Goal: Task Accomplishment & Management: Use online tool/utility

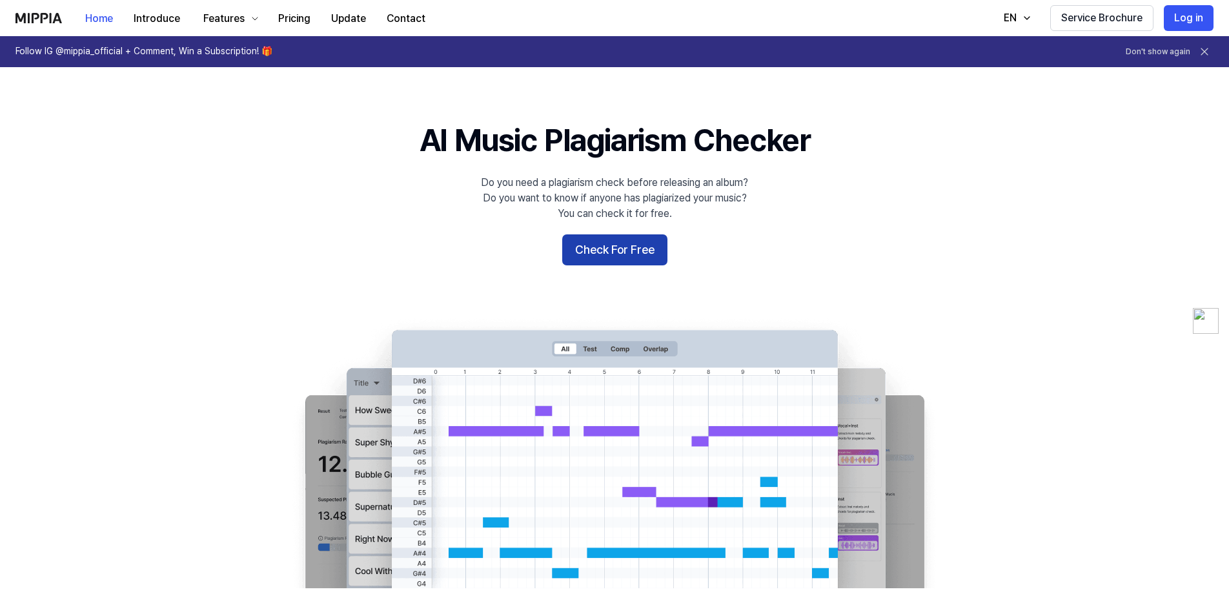
click at [632, 247] on button "Check For Free" at bounding box center [614, 249] width 105 height 31
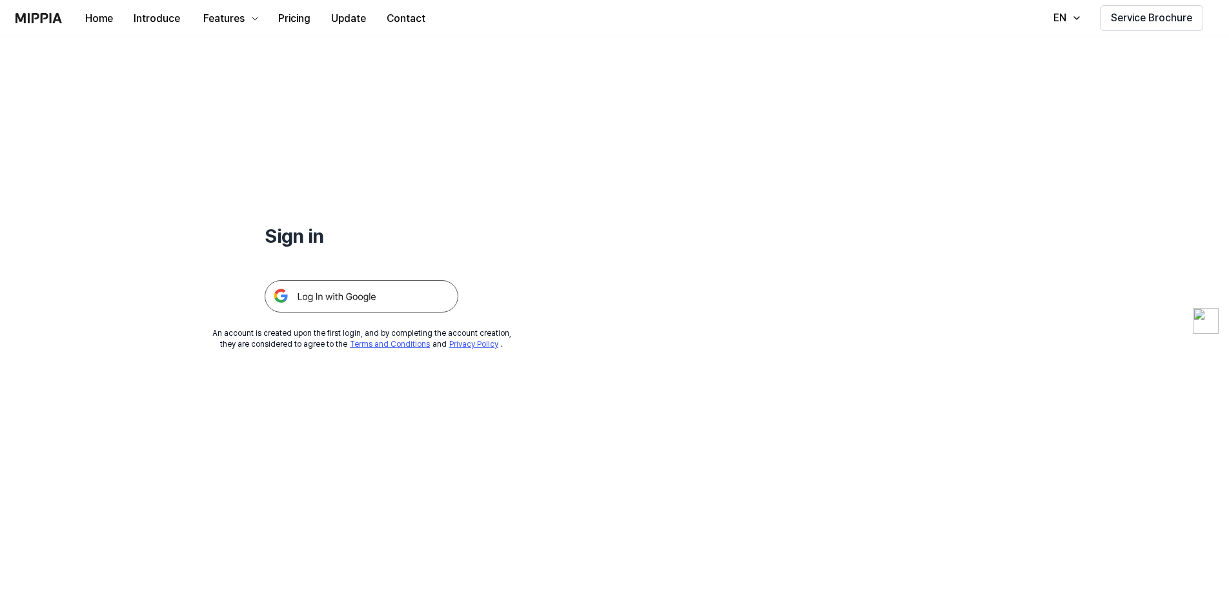
click at [402, 278] on div at bounding box center [362, 280] width 194 height 63
click at [400, 287] on img at bounding box center [362, 296] width 194 height 32
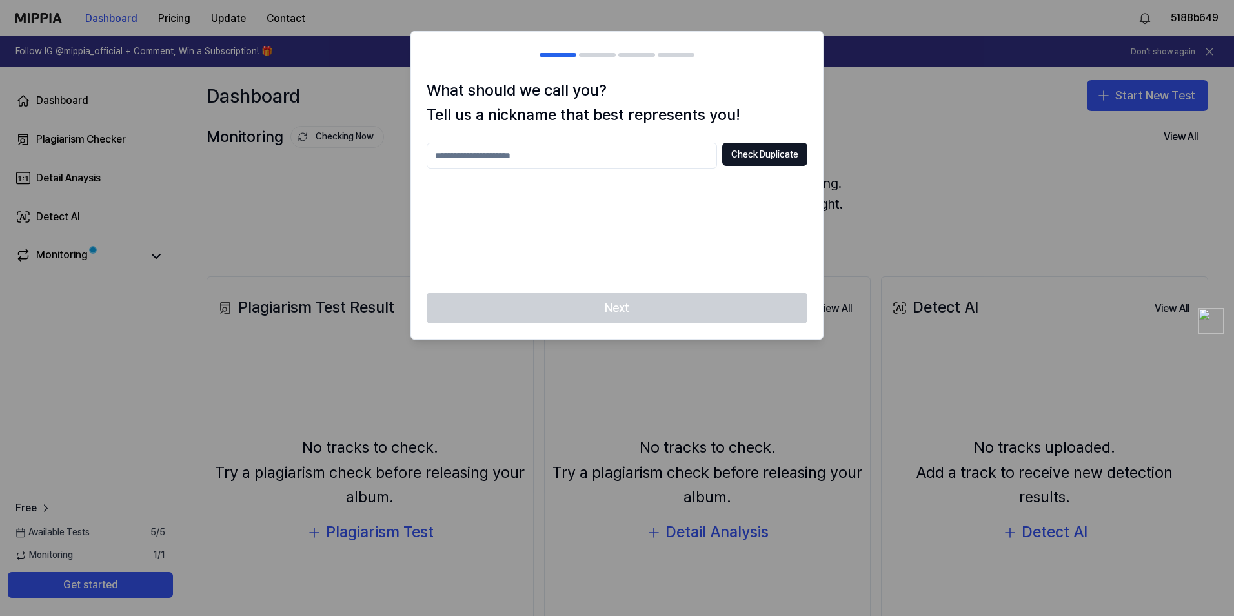
click at [662, 156] on input "text" at bounding box center [572, 156] width 291 height 26
type input "*******"
click at [769, 141] on div "What should we call you? Tell us a nickname that best represents you! ******* C…" at bounding box center [617, 185] width 412 height 215
click at [770, 145] on button "Check Duplicate" at bounding box center [764, 154] width 85 height 23
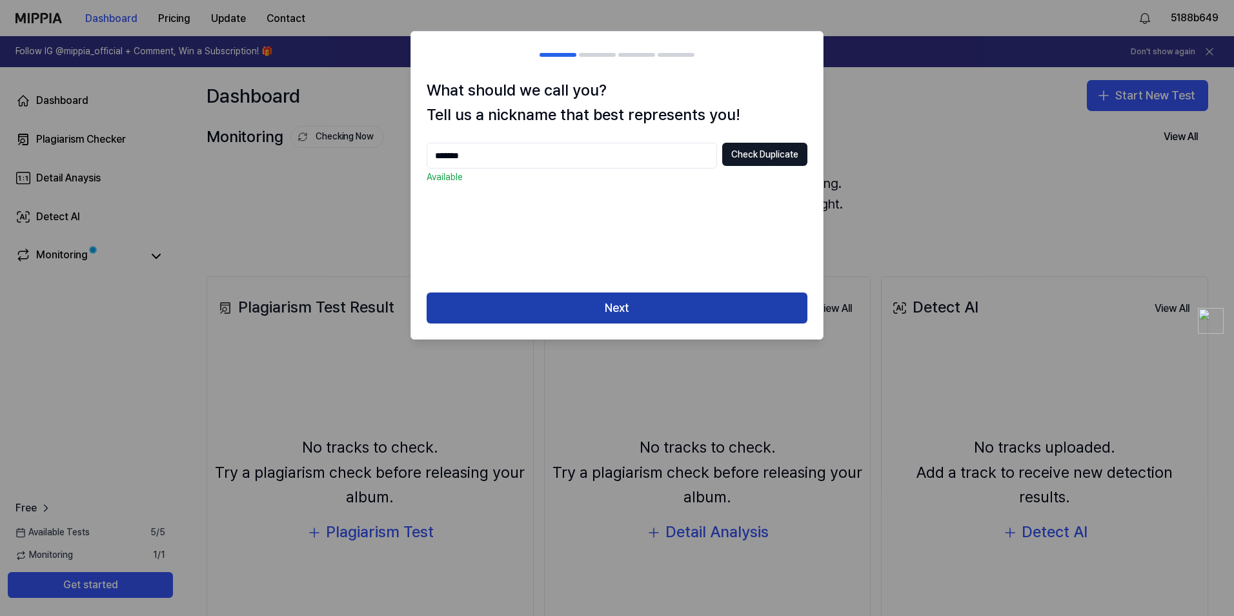
click at [705, 300] on button "Next" at bounding box center [617, 307] width 381 height 31
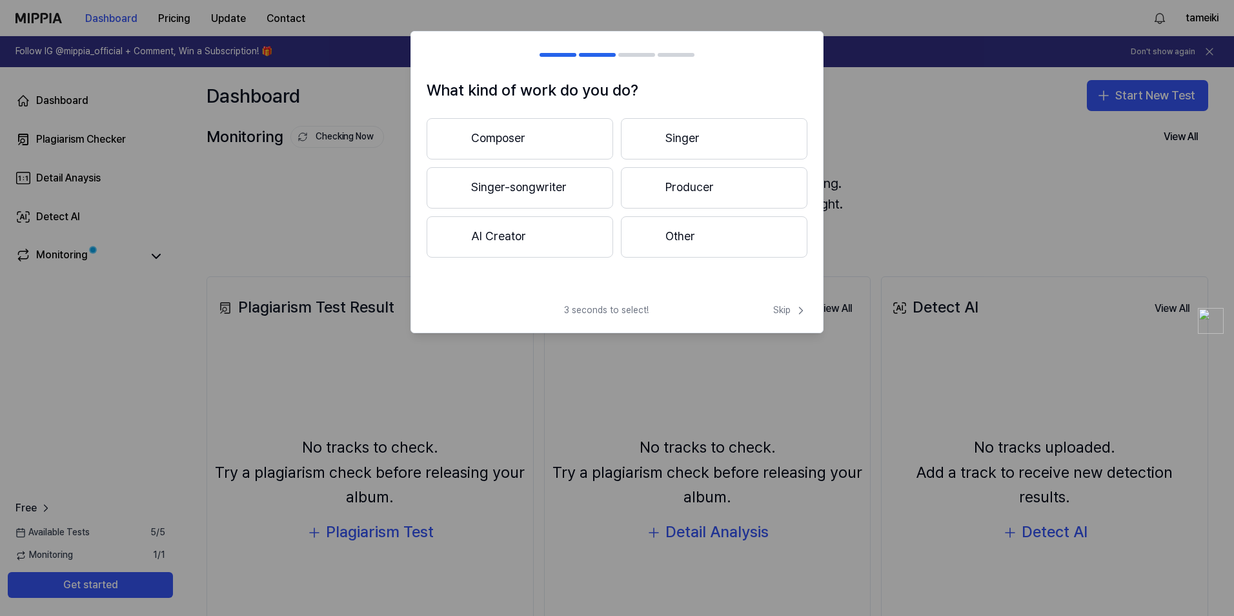
click at [562, 231] on button "AI Creator" at bounding box center [520, 236] width 187 height 41
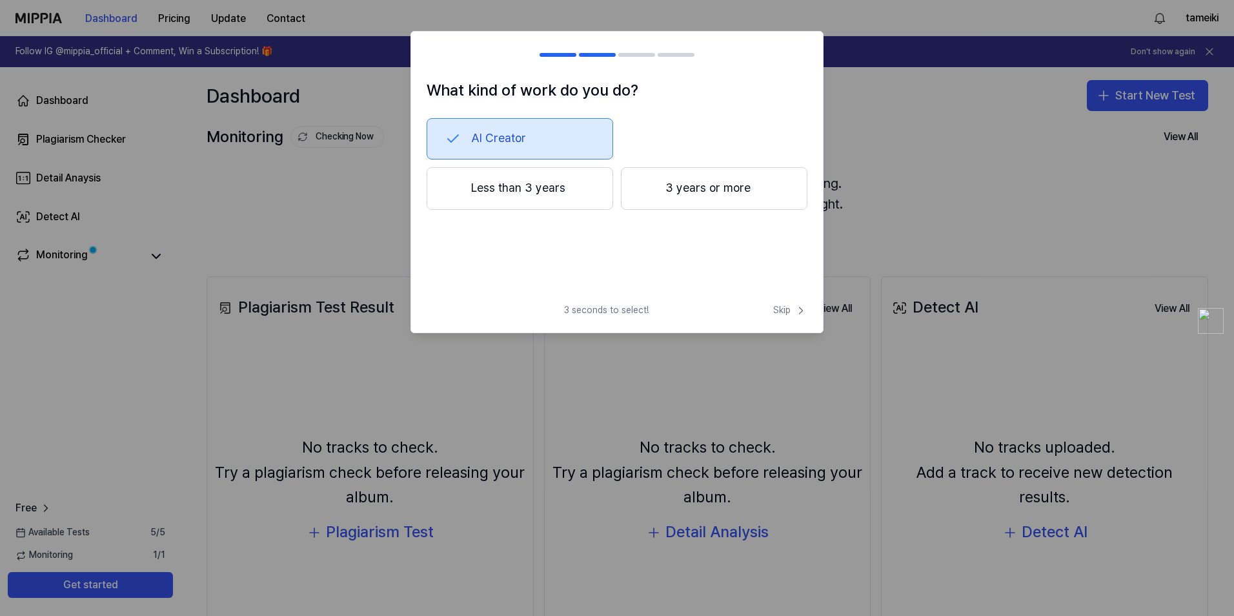
click at [577, 185] on button "Less than 3 years" at bounding box center [520, 188] width 187 height 43
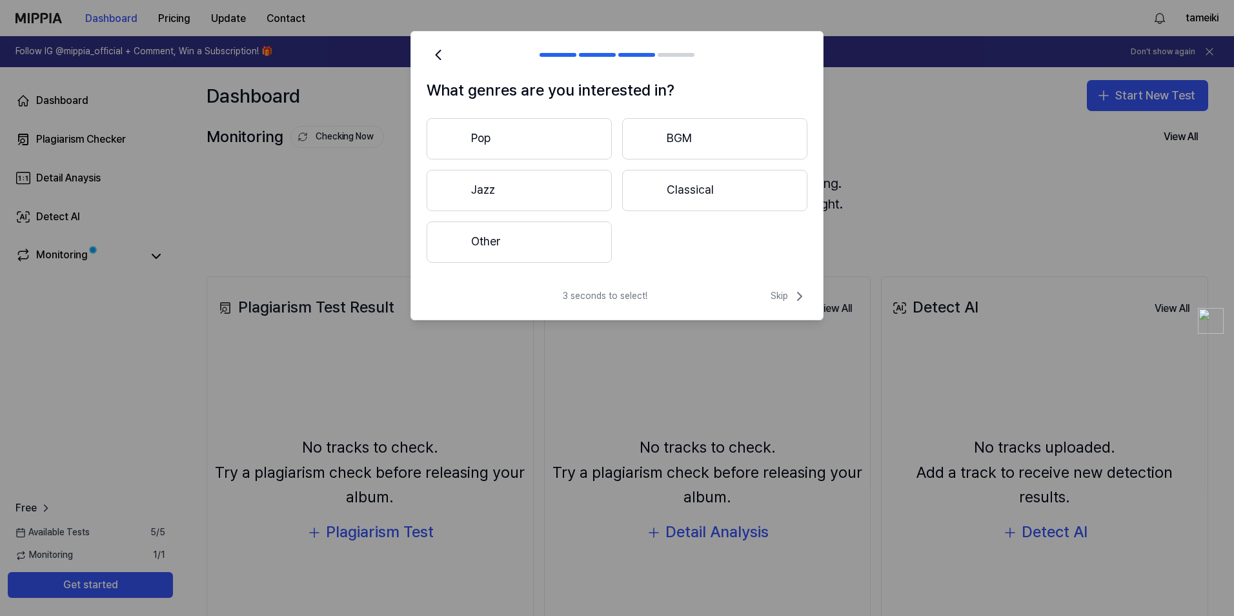
click at [587, 135] on button "Pop" at bounding box center [519, 138] width 185 height 41
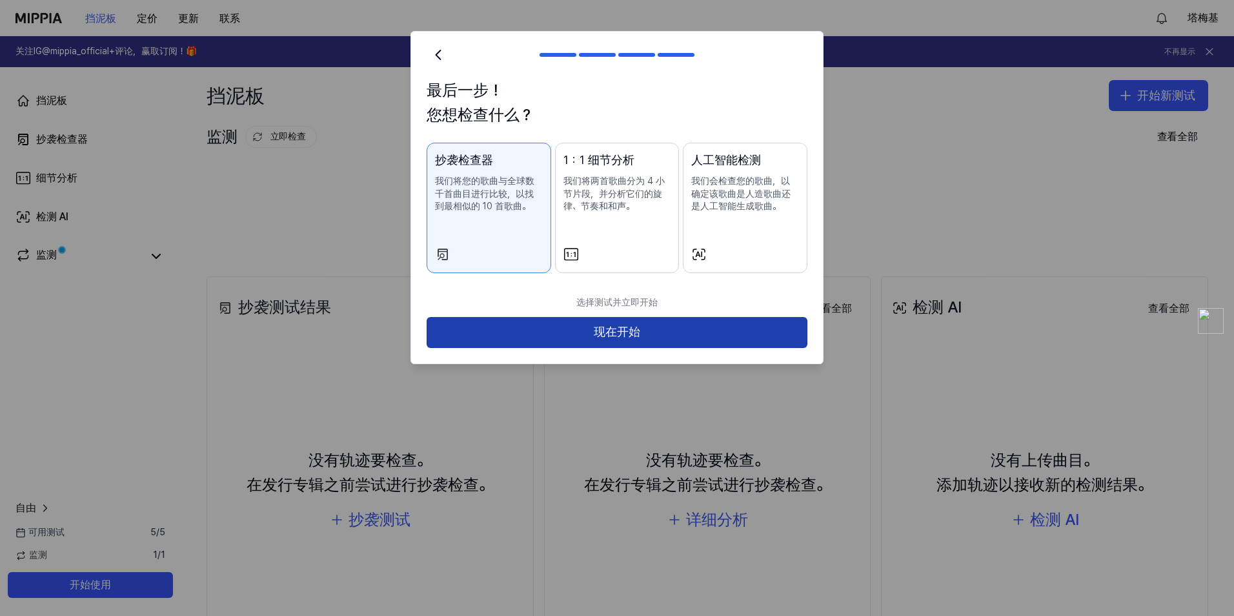
click at [665, 325] on button "现在开始" at bounding box center [617, 332] width 381 height 31
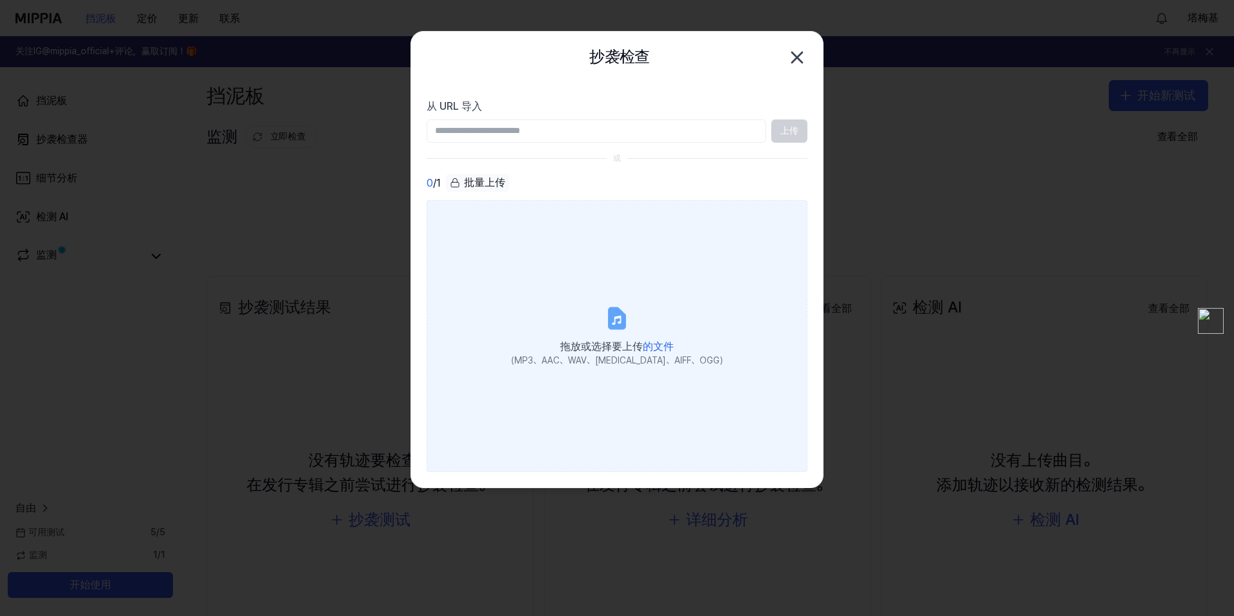
click at [686, 315] on label "拖放或选择要上传 的文件 （MP3、AAC、WAV、FLAC、AIFF、OGG）" at bounding box center [617, 335] width 381 height 271
click at [0, 0] on input "拖放或选择要上传 的文件 （MP3、AAC、WAV、FLAC、AIFF、OGG）" at bounding box center [0, 0] width 0 height 0
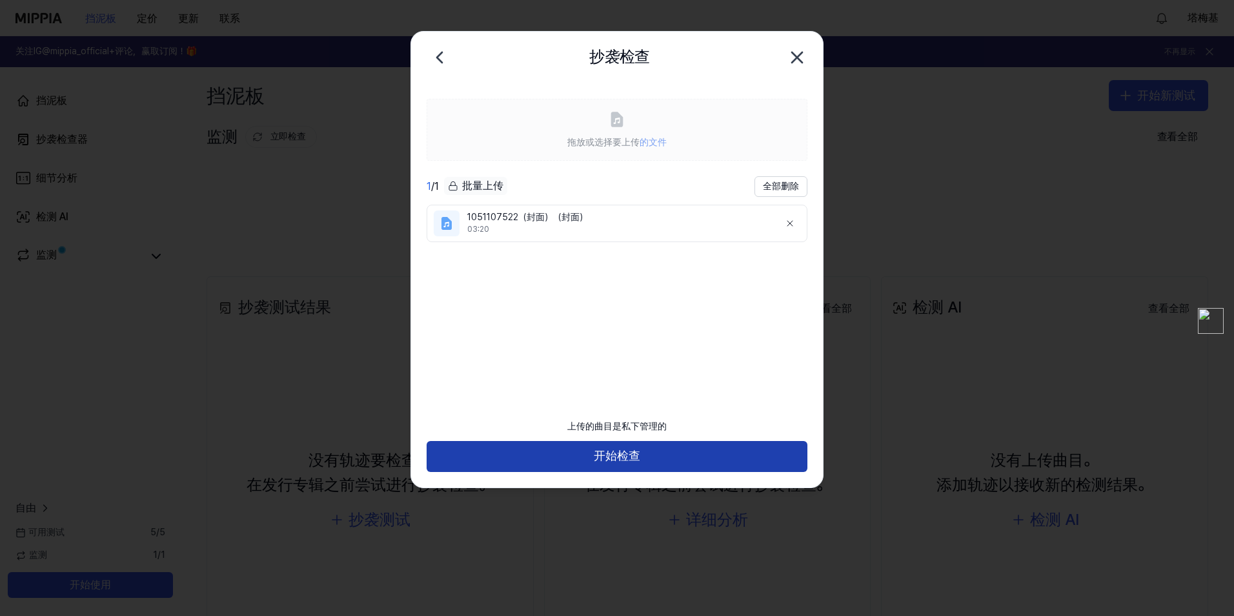
click at [706, 451] on button "开始检查" at bounding box center [617, 456] width 381 height 31
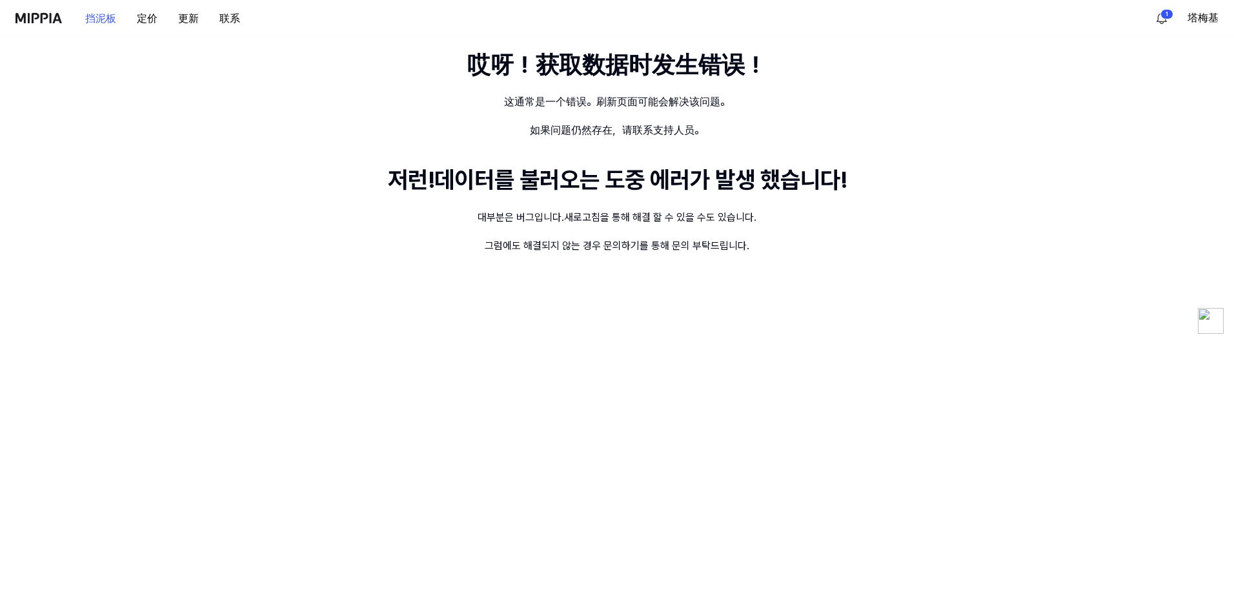
click at [664, 327] on div "哎呀！获取数据时发生错误！ 这通常是一个错误。刷新页面可能会解决该问题。 如果问题仍然存在，请联系支持人员。 저런!데이터를 불러오는 도중 에러가 발생 했…" at bounding box center [617, 326] width 1234 height 580
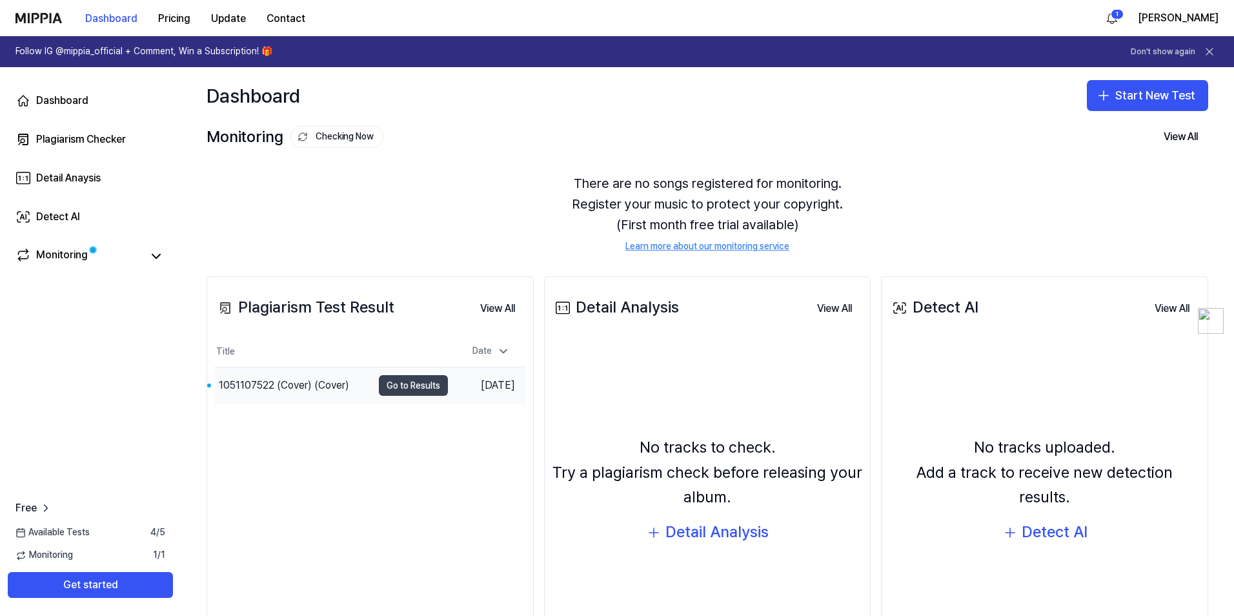
click at [418, 386] on button "Go to Results" at bounding box center [413, 385] width 69 height 21
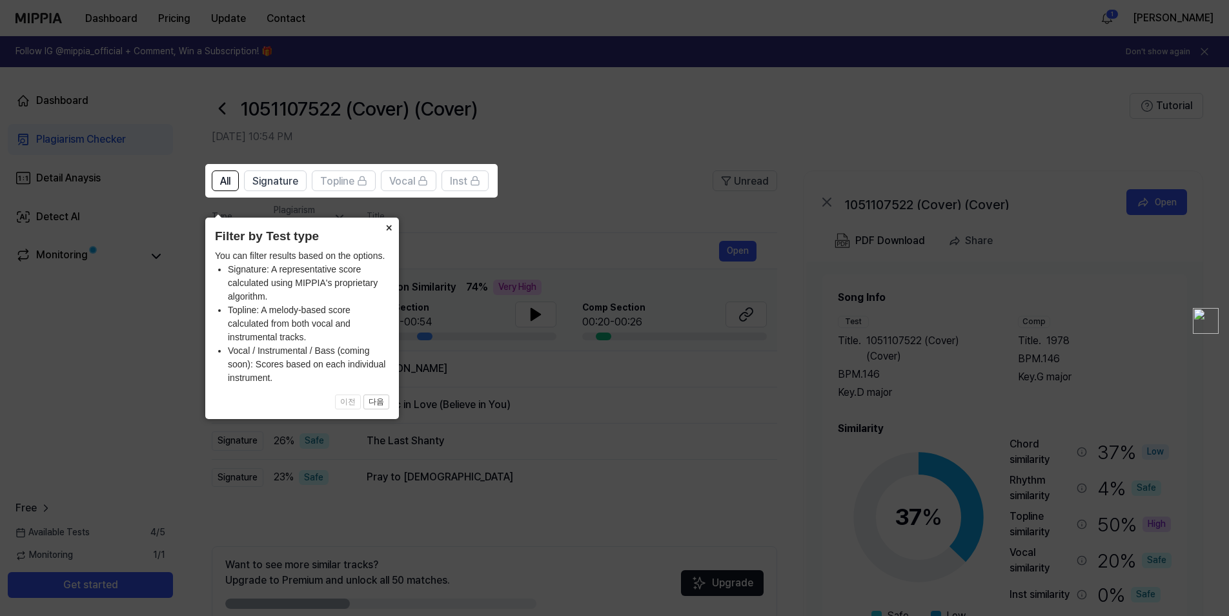
click at [391, 218] on button "×" at bounding box center [388, 227] width 21 height 18
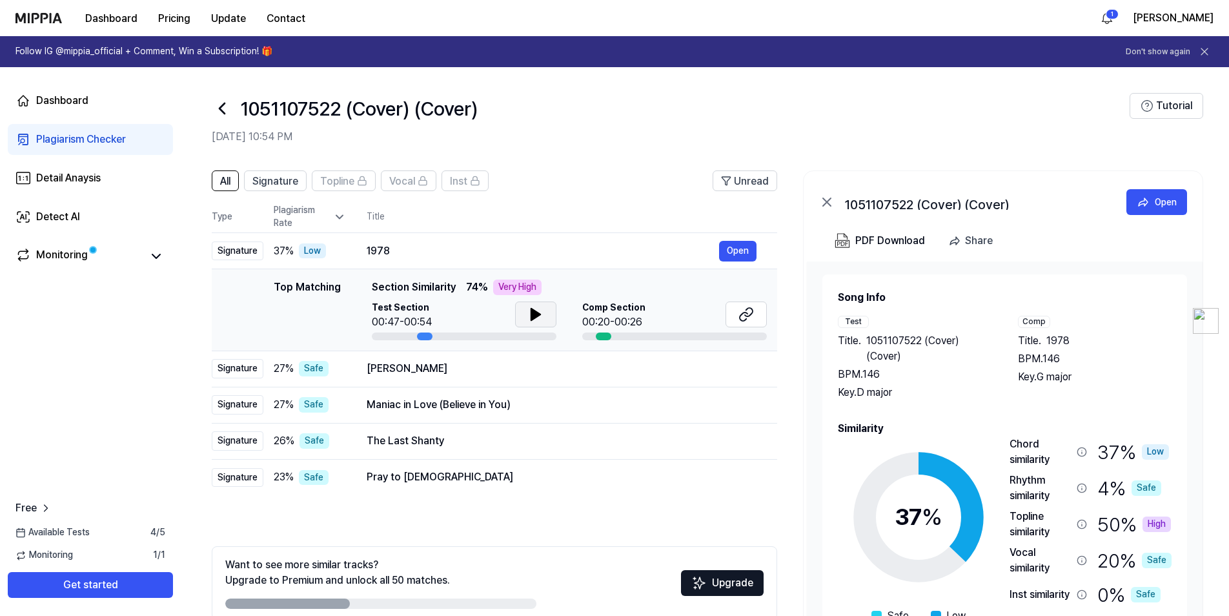
click at [529, 312] on icon at bounding box center [535, 314] width 15 height 15
click at [543, 312] on button at bounding box center [535, 314] width 41 height 26
click at [750, 312] on icon at bounding box center [746, 314] width 15 height 15
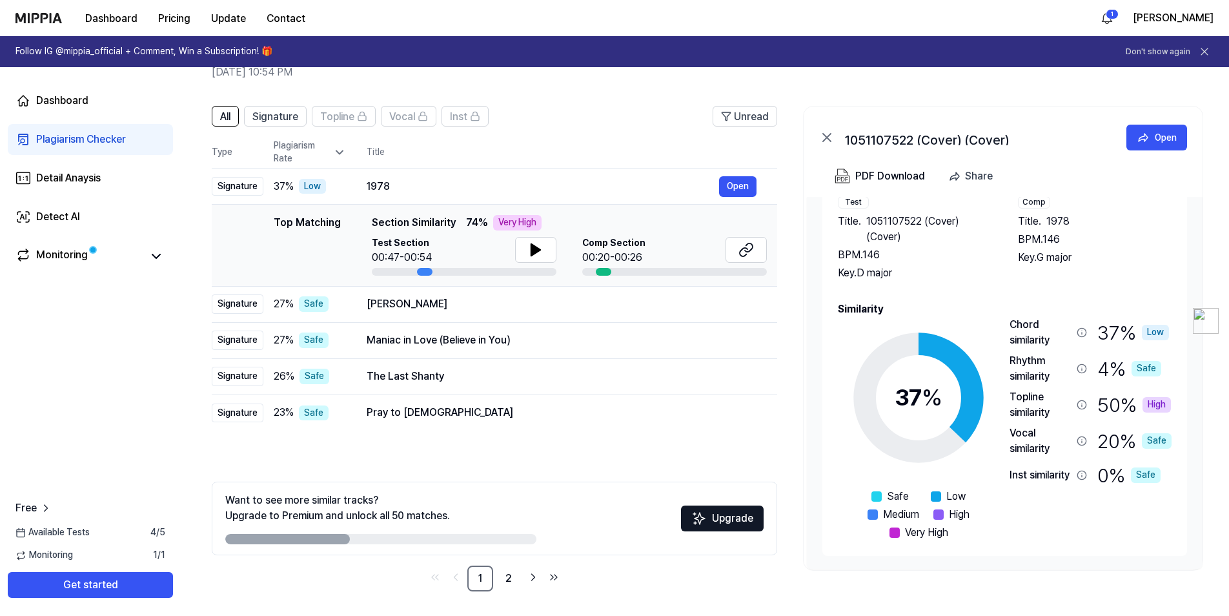
scroll to position [66, 0]
click at [506, 581] on link "2" at bounding box center [509, 577] width 26 height 26
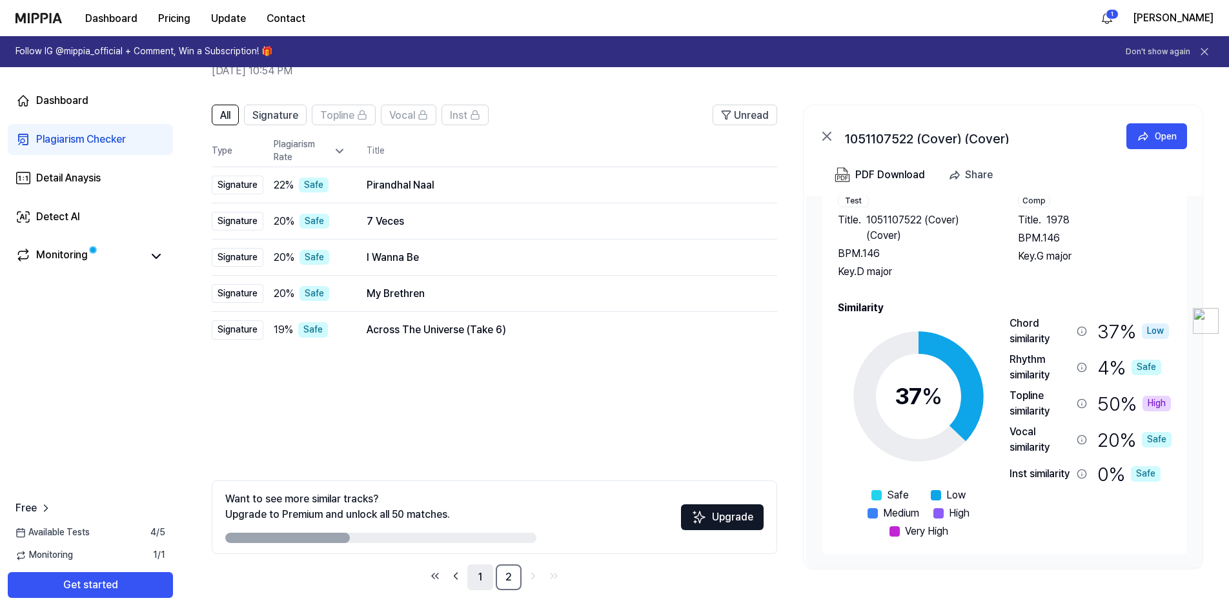
click at [482, 576] on link "1" at bounding box center [480, 577] width 26 height 26
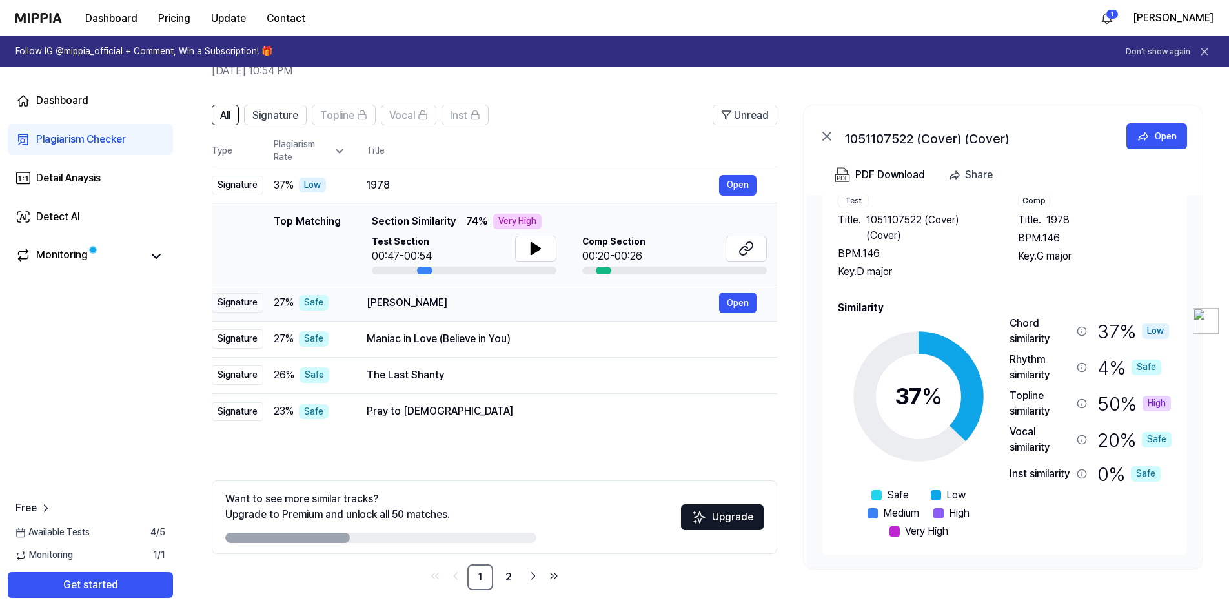
click at [485, 298] on div "[PERSON_NAME]" at bounding box center [543, 302] width 352 height 15
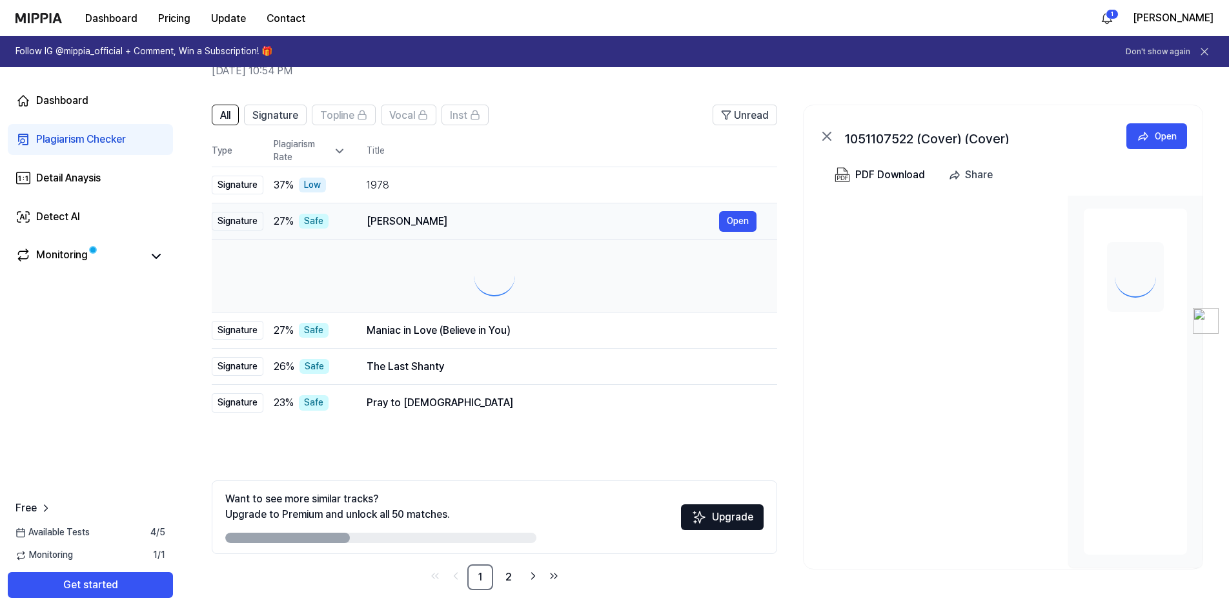
scroll to position [0, 0]
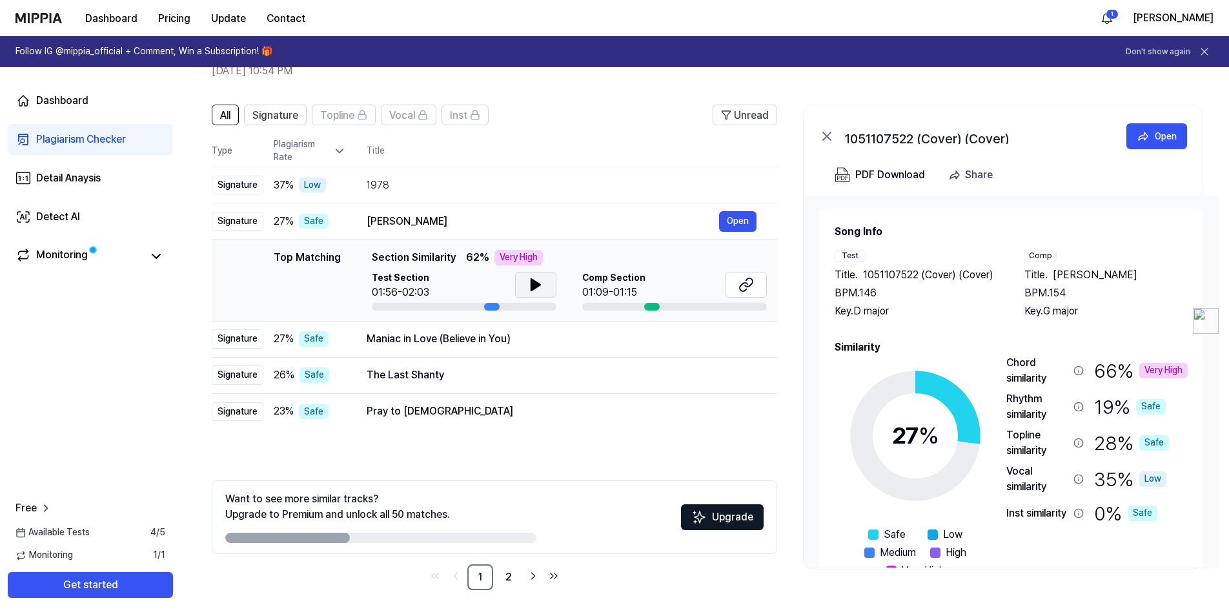
click at [534, 281] on icon at bounding box center [535, 285] width 9 height 12
click at [536, 281] on icon at bounding box center [535, 284] width 15 height 15
click at [753, 287] on icon at bounding box center [746, 284] width 15 height 15
click at [535, 284] on icon at bounding box center [535, 284] width 15 height 15
click at [580, 338] on div "Maniac in Love (Believe in You)" at bounding box center [543, 338] width 352 height 15
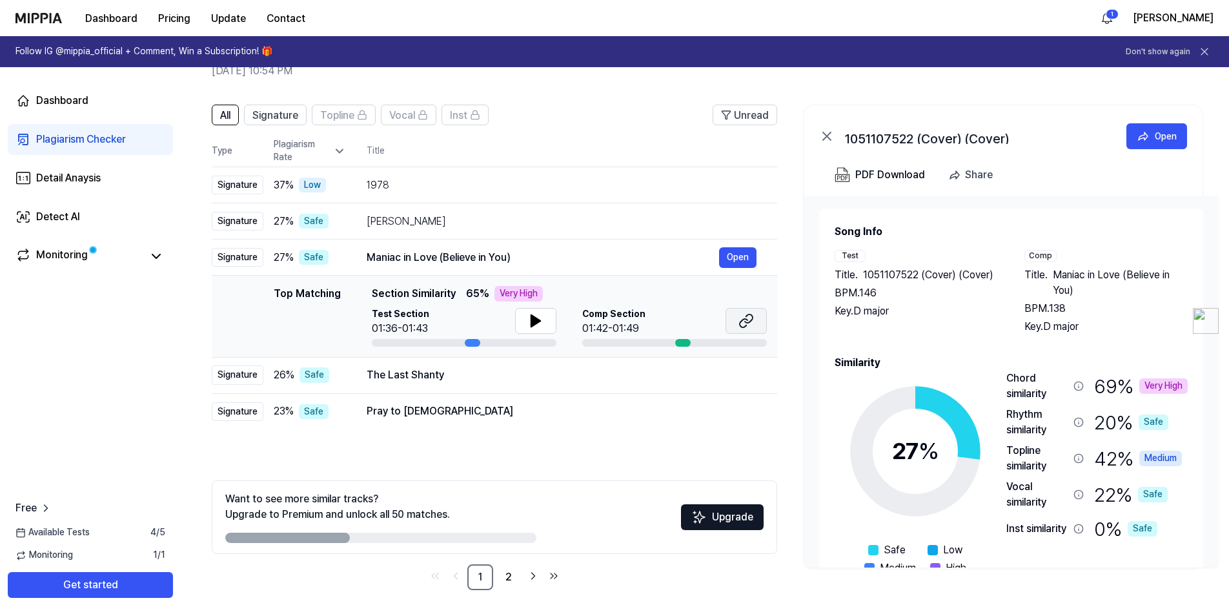
click at [746, 322] on icon at bounding box center [749, 318] width 8 height 8
click at [547, 313] on button at bounding box center [535, 321] width 41 height 26
click at [516, 373] on div "The Last Shanty" at bounding box center [543, 374] width 352 height 15
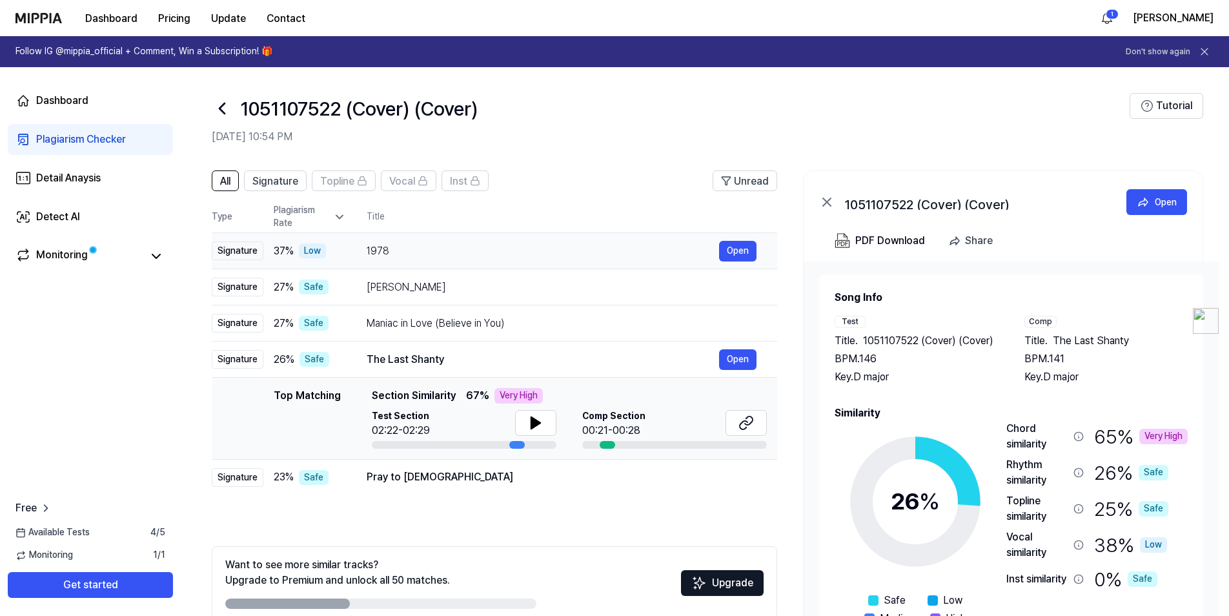
scroll to position [66, 0]
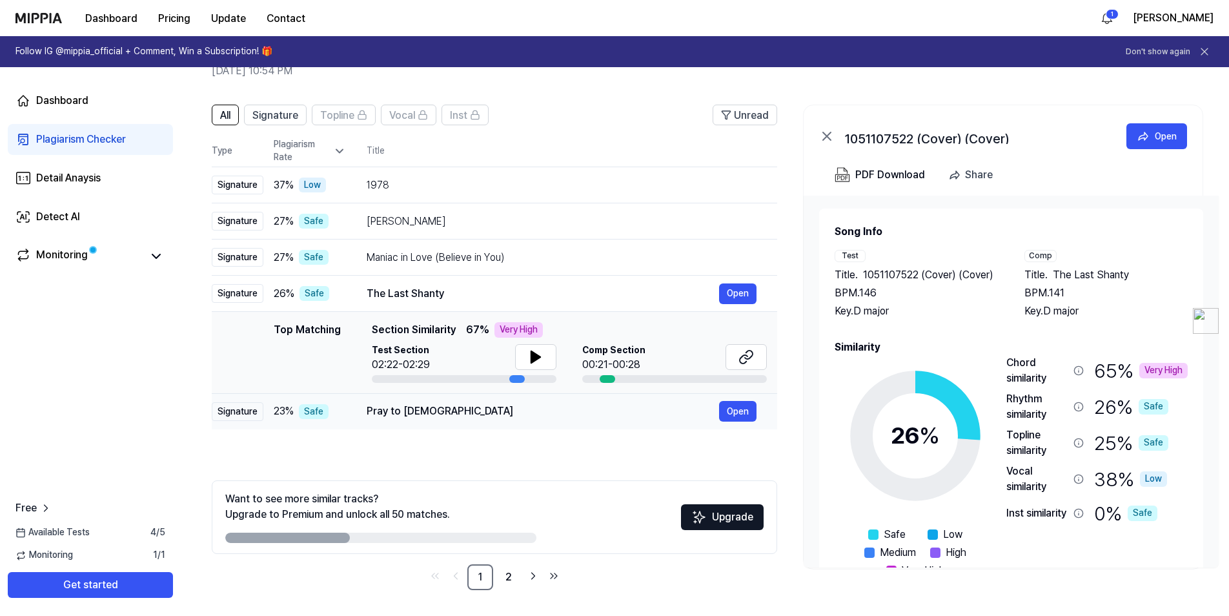
click at [464, 419] on div "Pray to [DEMOGRAPHIC_DATA]" at bounding box center [543, 410] width 352 height 15
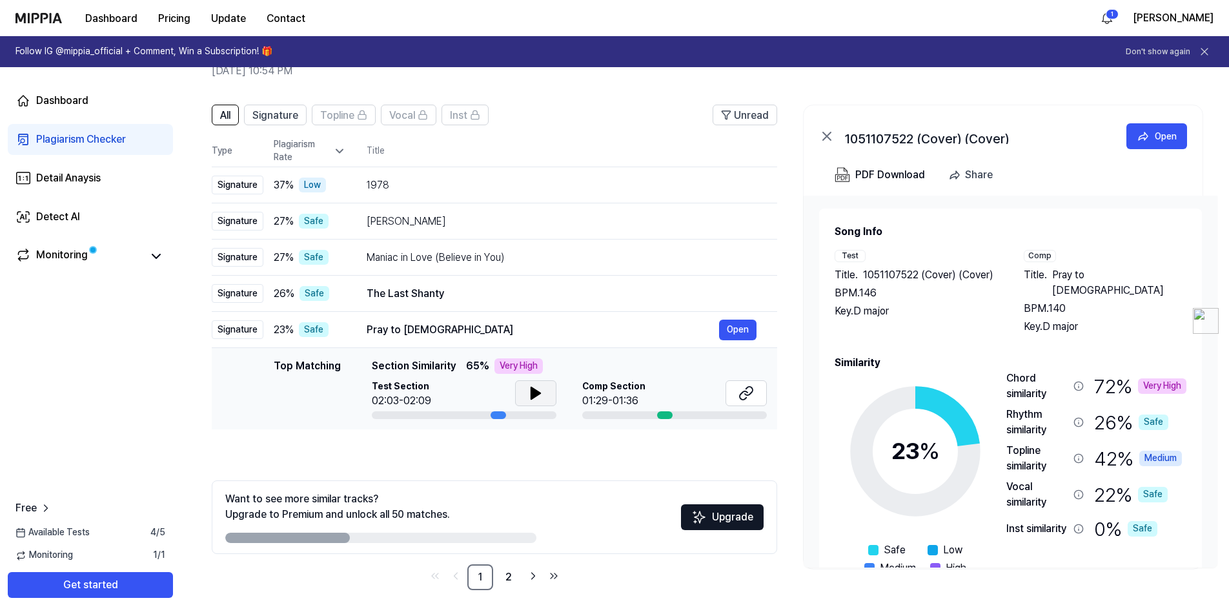
click at [540, 393] on icon at bounding box center [535, 393] width 9 height 12
click at [540, 393] on icon at bounding box center [535, 392] width 15 height 15
click at [751, 387] on icon at bounding box center [749, 391] width 8 height 8
click at [542, 386] on icon at bounding box center [535, 392] width 15 height 15
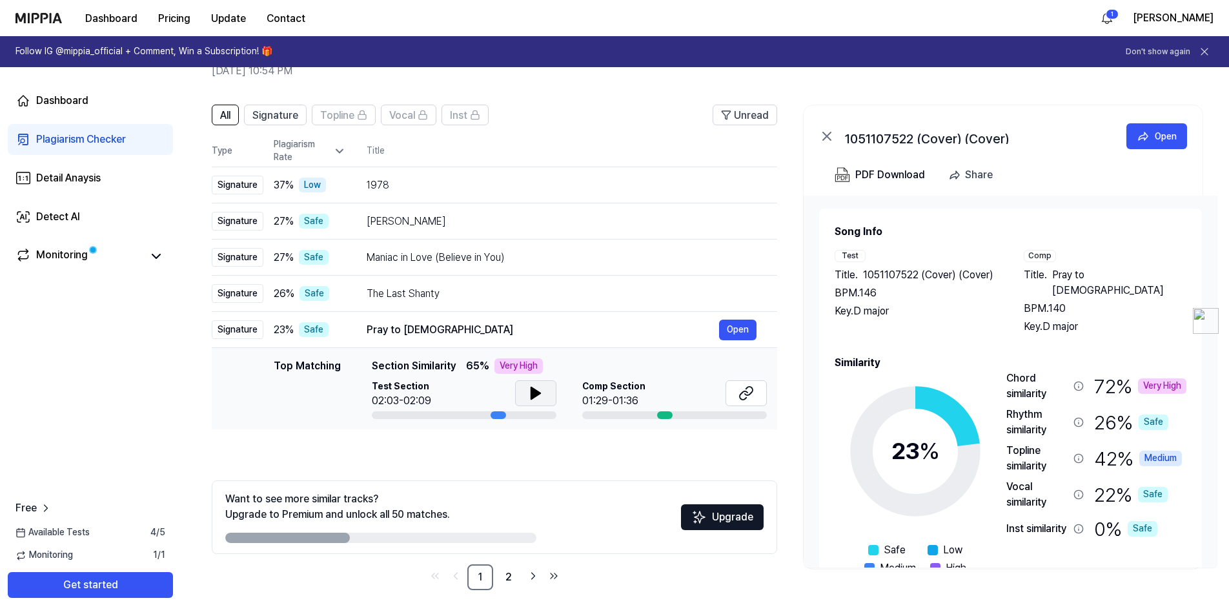
scroll to position [39, 0]
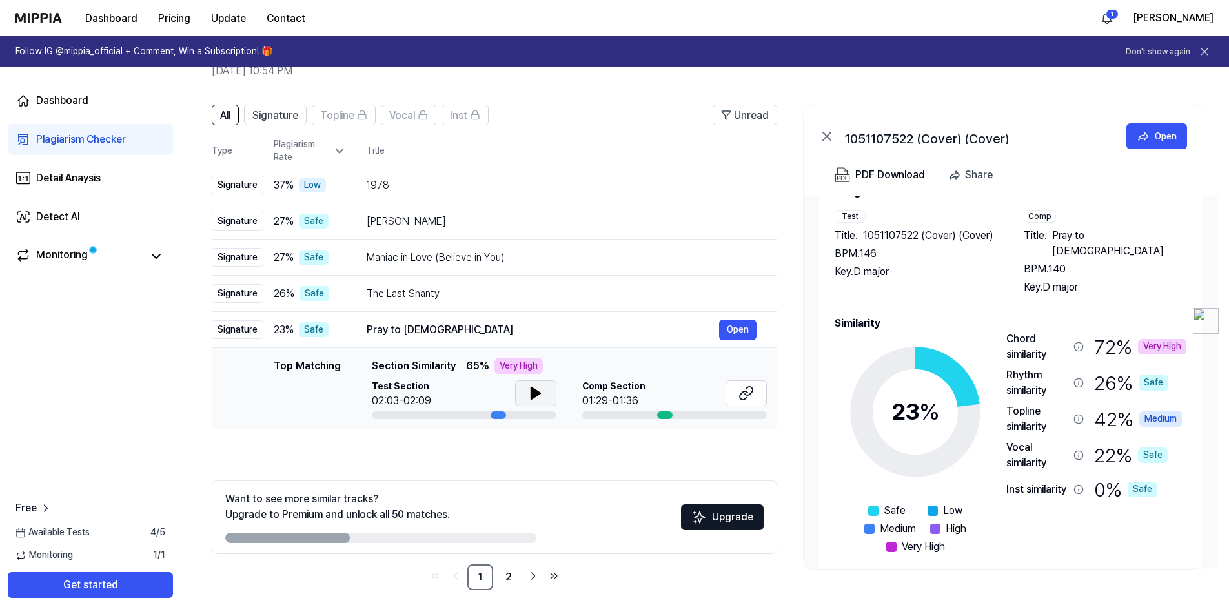
drag, startPoint x: 1014, startPoint y: 322, endPoint x: 1033, endPoint y: 325, distance: 19.5
click at [1033, 331] on div "Chord similarity" at bounding box center [1037, 346] width 62 height 31
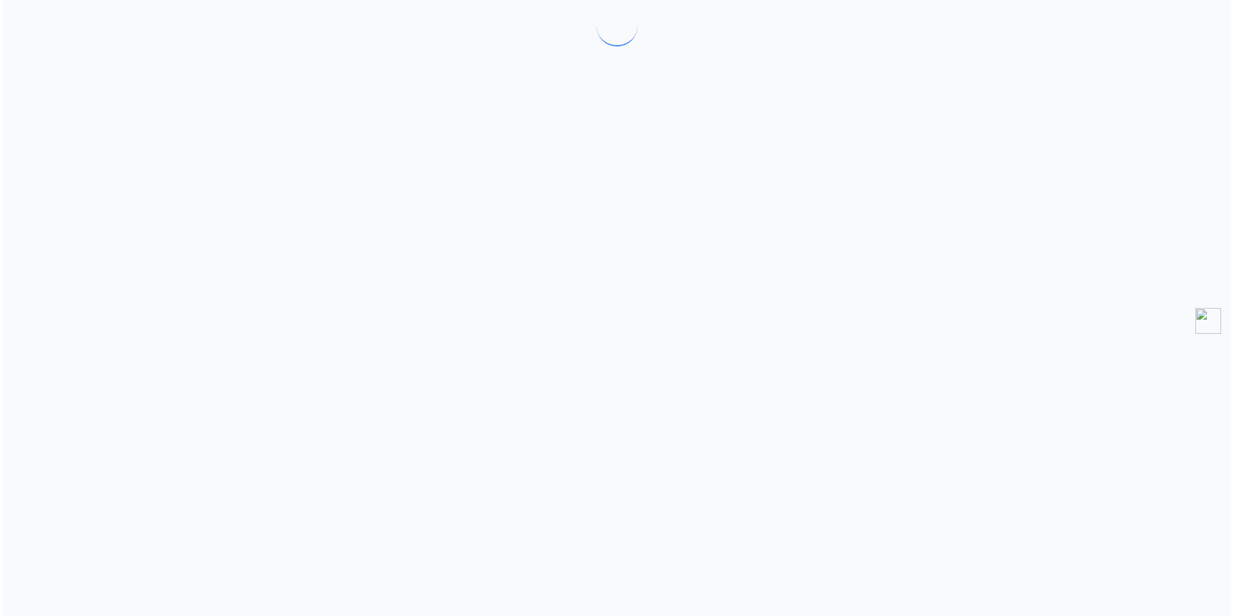
scroll to position [0, 0]
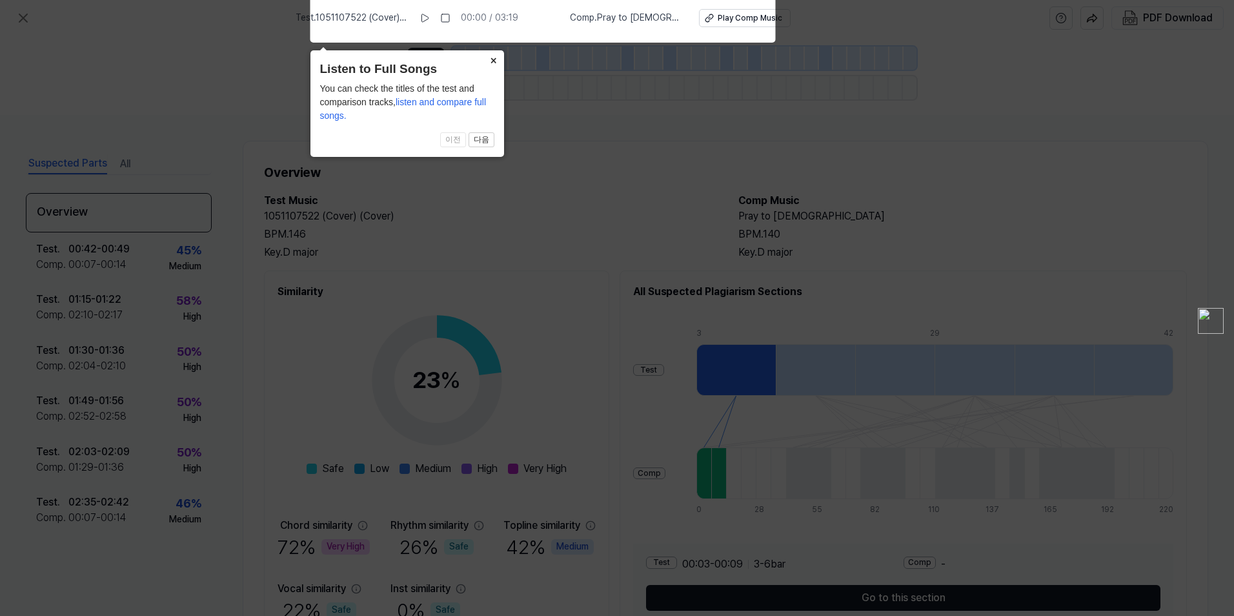
click at [490, 64] on button "×" at bounding box center [494, 59] width 21 height 18
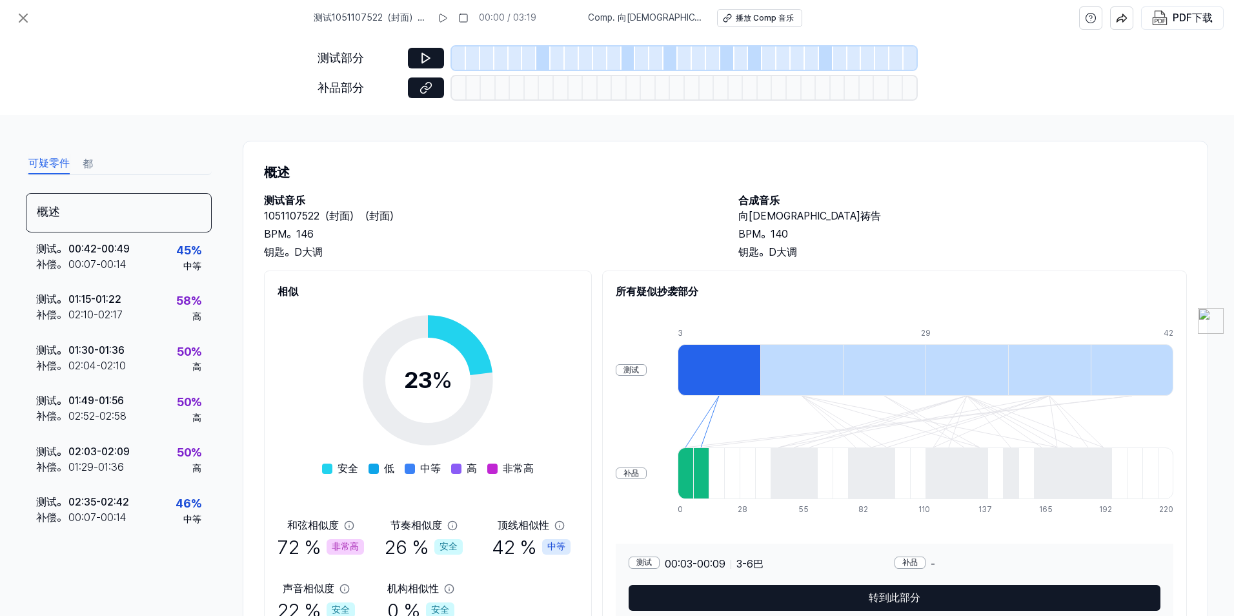
scroll to position [68, 0]
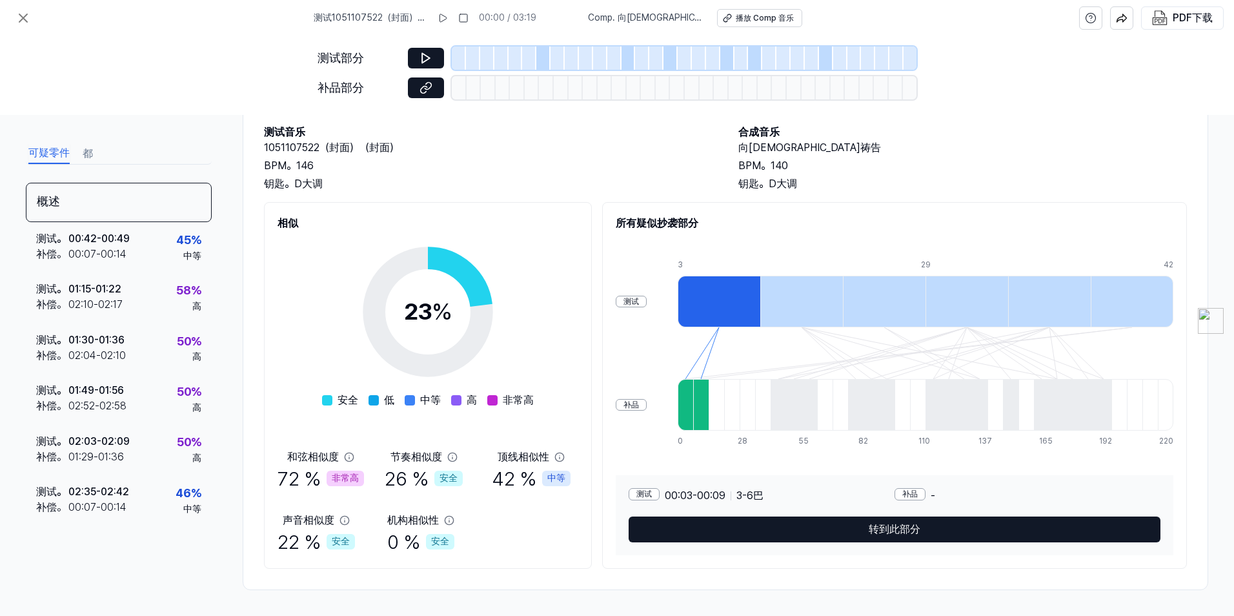
click at [573, 166] on div "BPM。146" at bounding box center [488, 165] width 449 height 15
drag, startPoint x: 602, startPoint y: 199, endPoint x: 607, endPoint y: 207, distance: 9.0
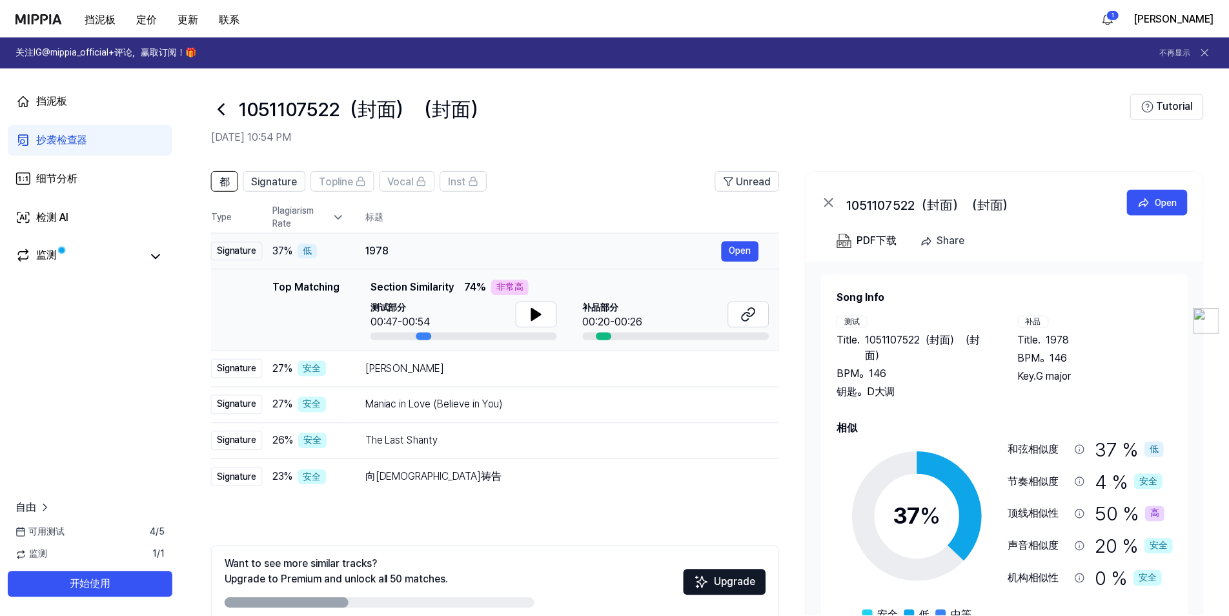
scroll to position [66, 0]
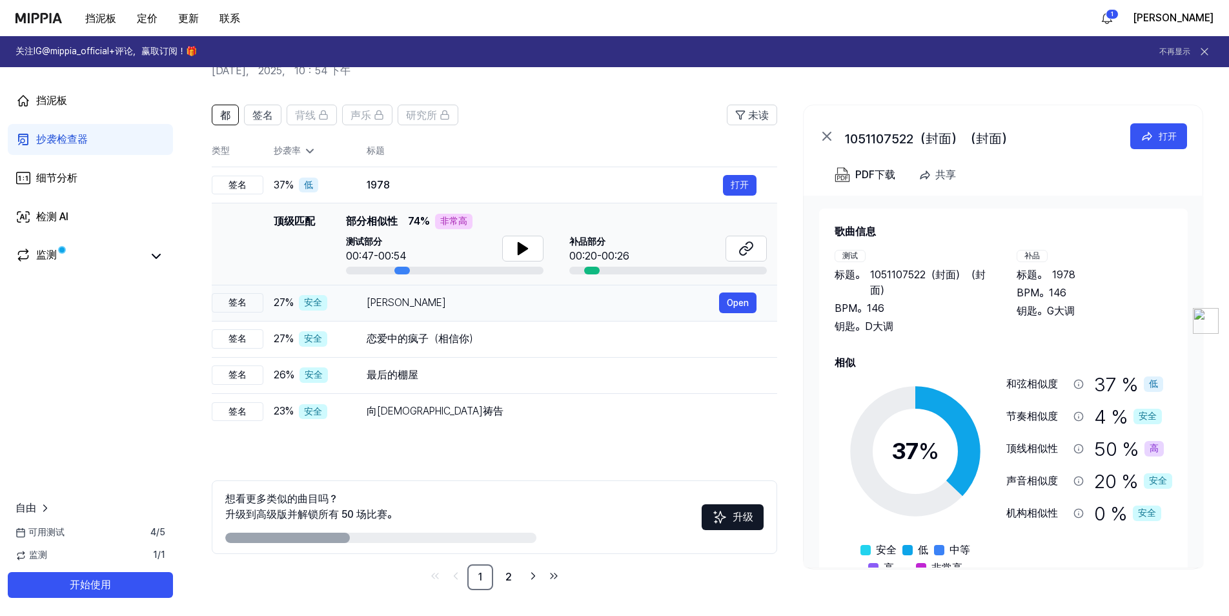
click at [552, 302] on div "[PERSON_NAME]" at bounding box center [543, 302] width 352 height 15
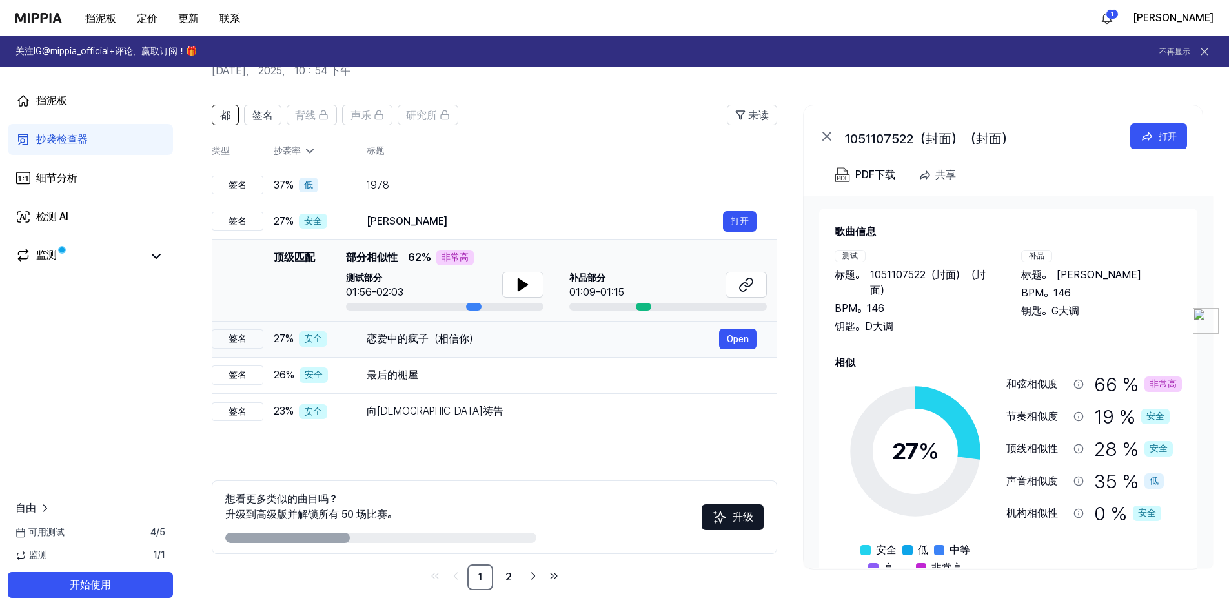
click at [516, 342] on div "恋爱中的疯子（相信你）" at bounding box center [543, 338] width 352 height 15
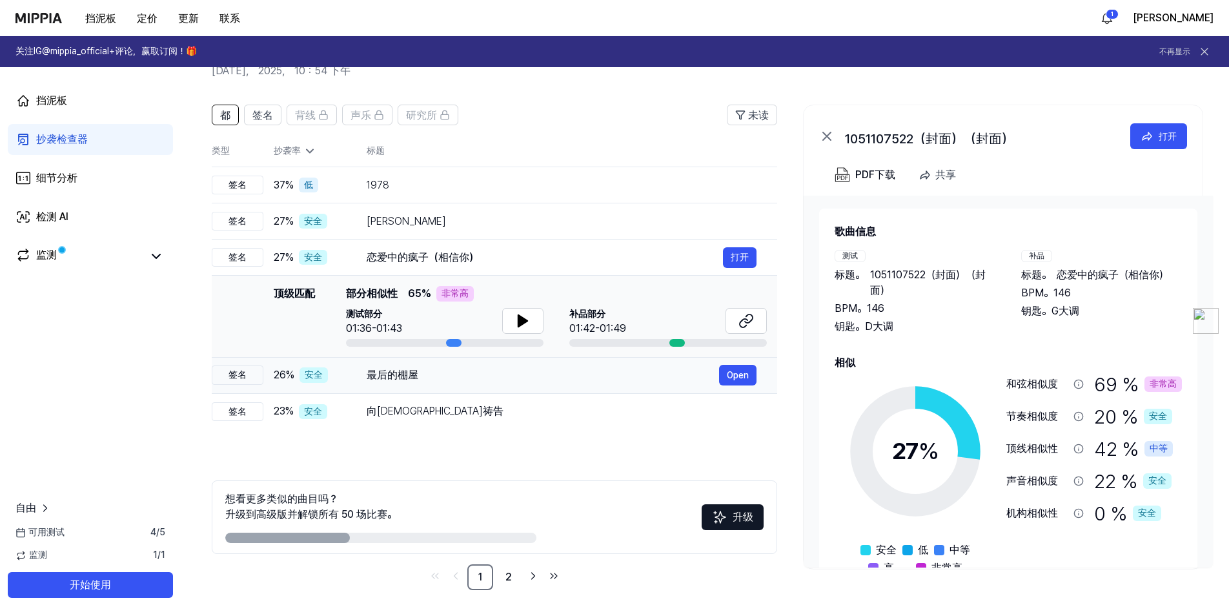
click at [516, 377] on div "最后的棚屋" at bounding box center [543, 374] width 352 height 15
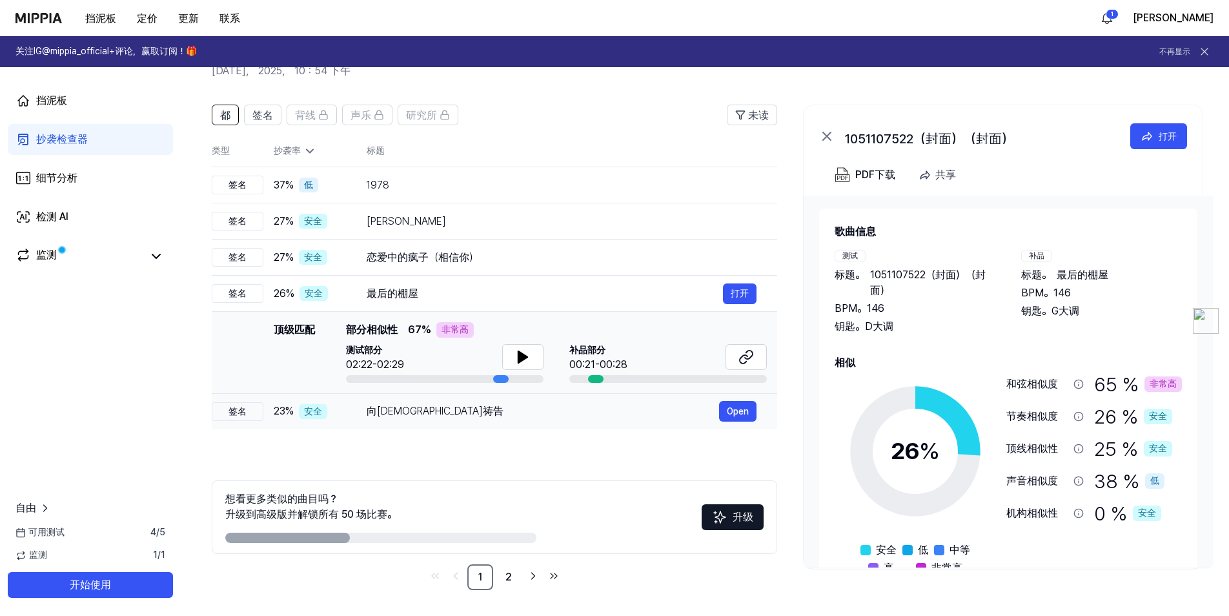
click at [536, 407] on div "向[DEMOGRAPHIC_DATA]祷告" at bounding box center [543, 410] width 352 height 15
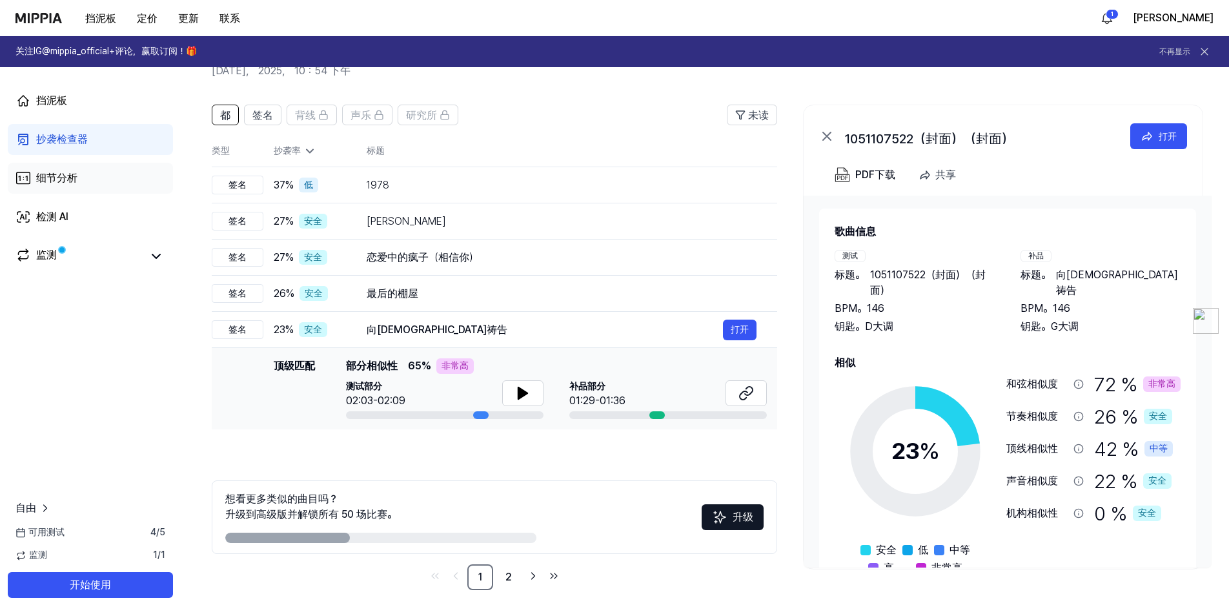
click at [101, 174] on link "细节分析" at bounding box center [90, 178] width 165 height 31
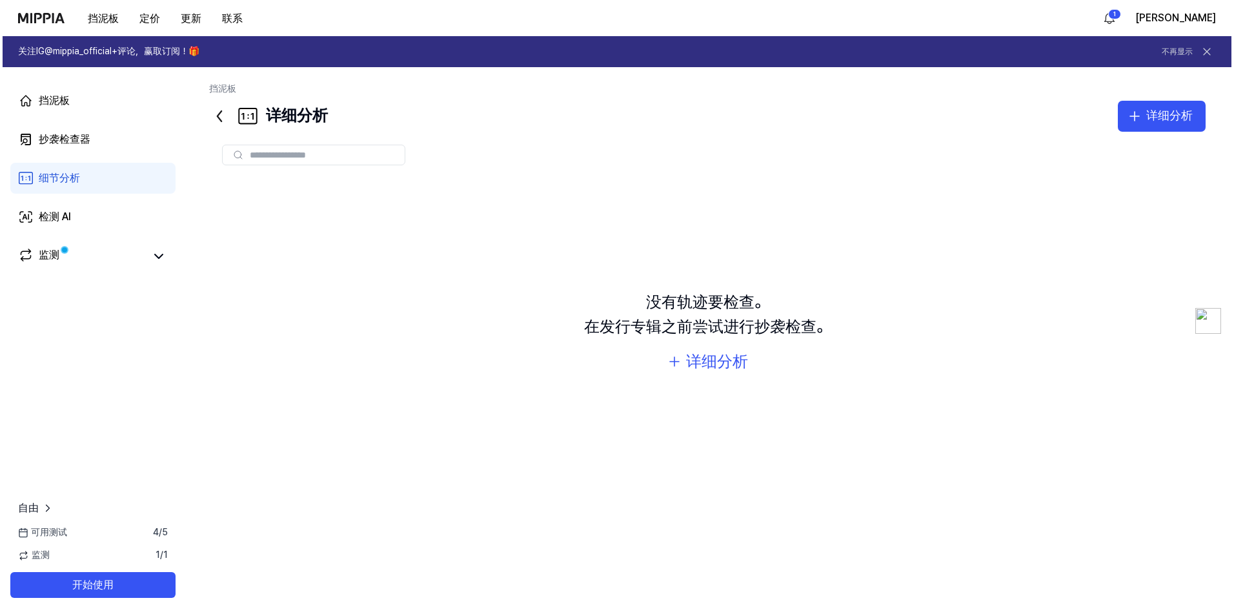
scroll to position [0, 0]
click at [711, 364] on div "详细分析" at bounding box center [717, 361] width 62 height 25
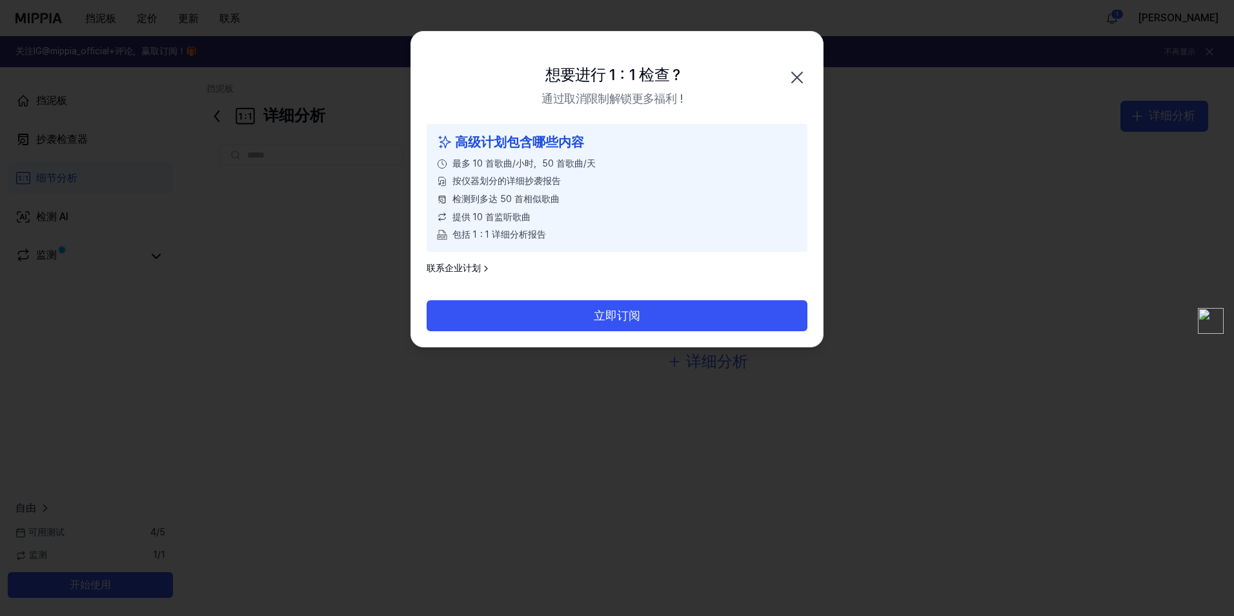
click at [799, 75] on icon "button" at bounding box center [797, 77] width 10 height 10
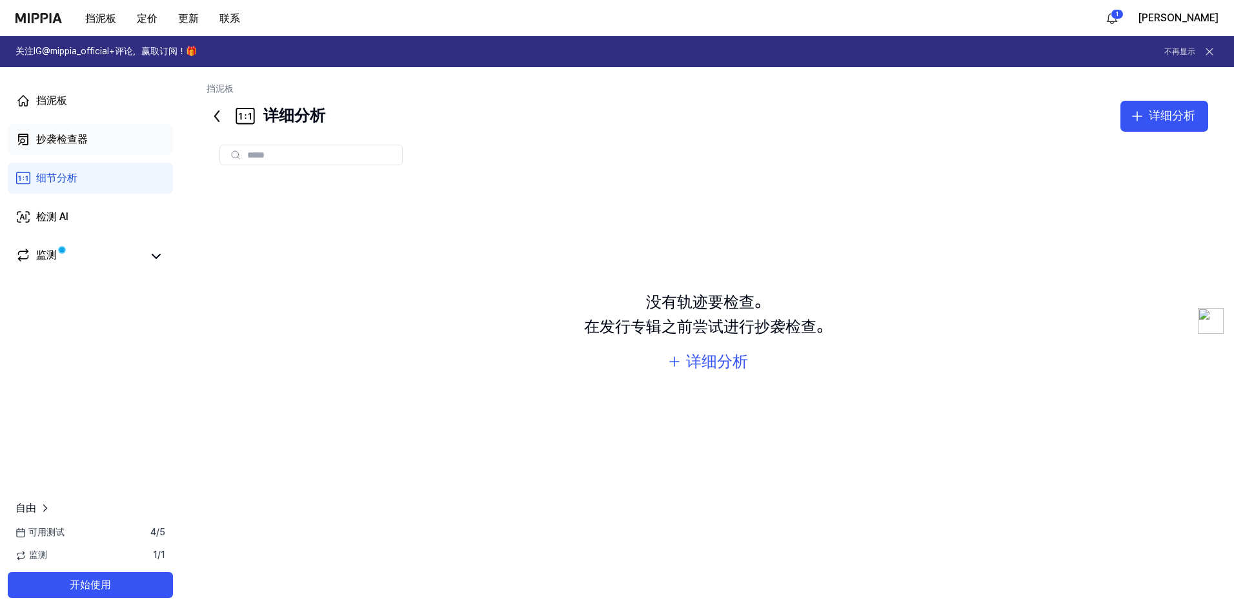
click at [96, 147] on link "抄袭检查器" at bounding box center [90, 139] width 165 height 31
